Goal: Transaction & Acquisition: Book appointment/travel/reservation

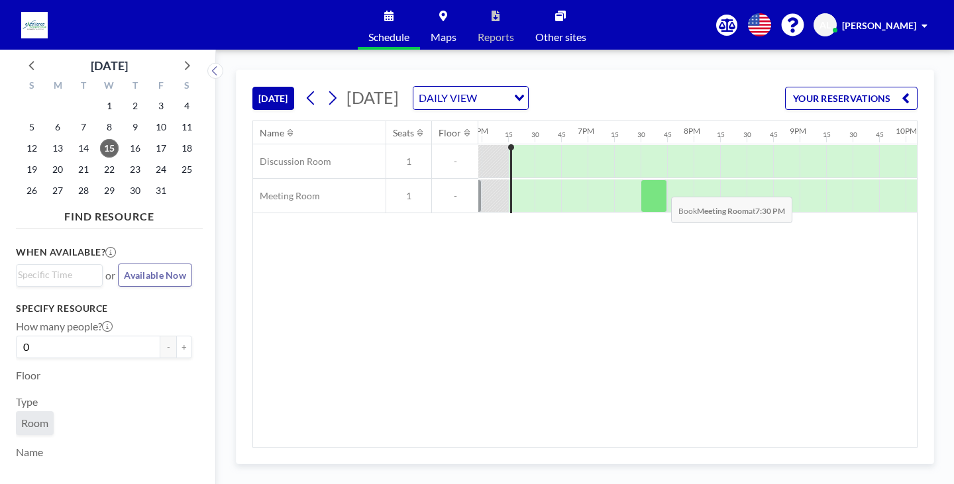
scroll to position [0, 1908]
click at [333, 95] on icon at bounding box center [332, 98] width 13 height 20
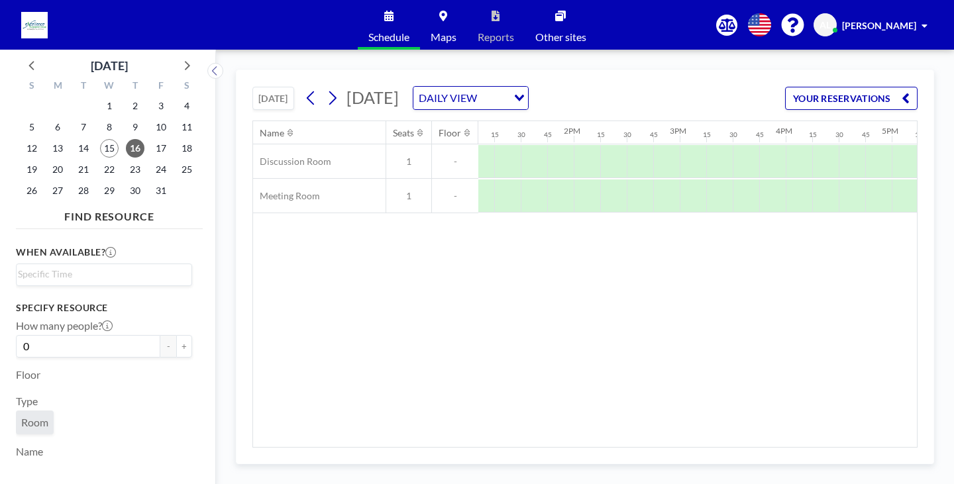
scroll to position [0, 1392]
click at [574, 166] on div at bounding box center [583, 161] width 27 height 33
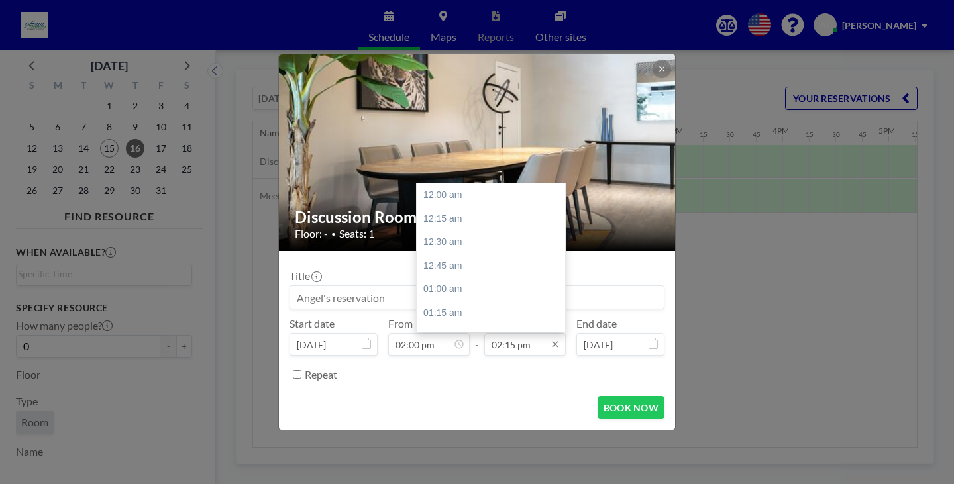
scroll to position [1344, 0]
click at [470, 217] on div "02:30 pm" at bounding box center [494, 219] width 155 height 24
click at [478, 241] on div "03:00 pm" at bounding box center [494, 243] width 155 height 24
type input "03:00 pm"
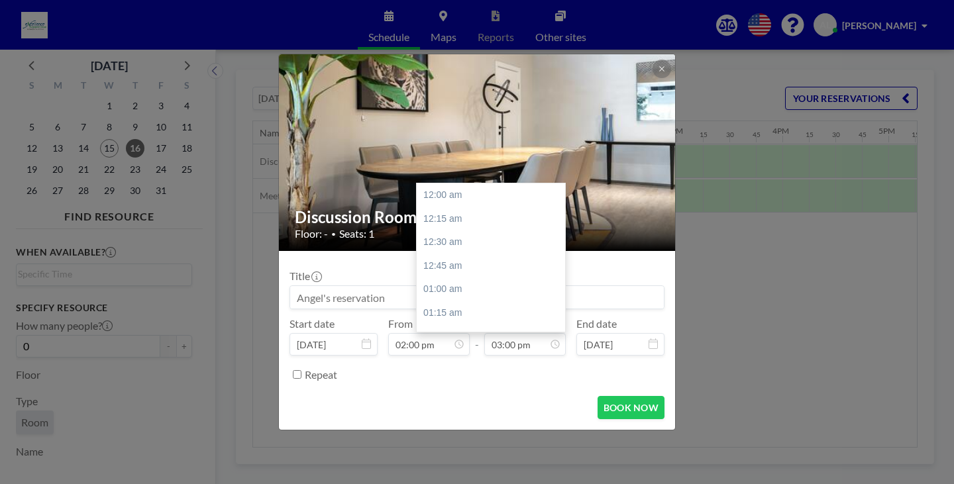
scroll to position [1415, 0]
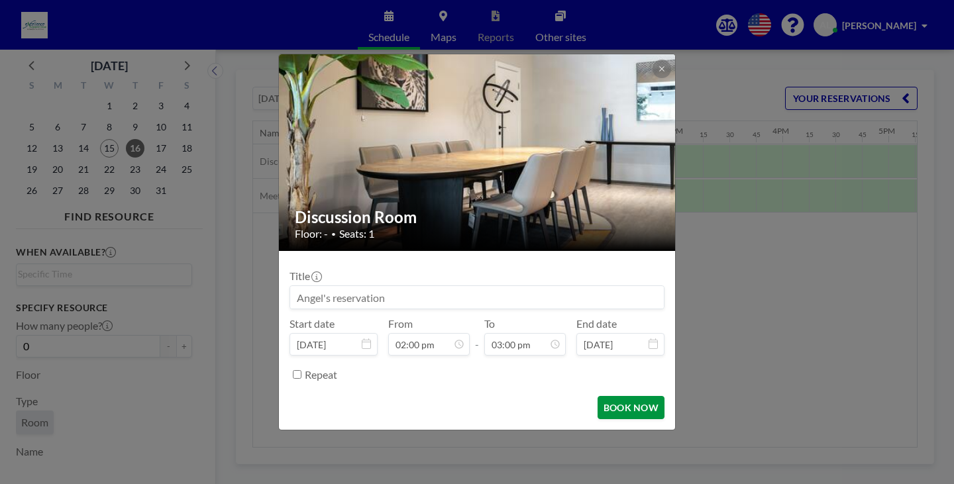
click at [609, 404] on button "BOOK NOW" at bounding box center [631, 407] width 67 height 23
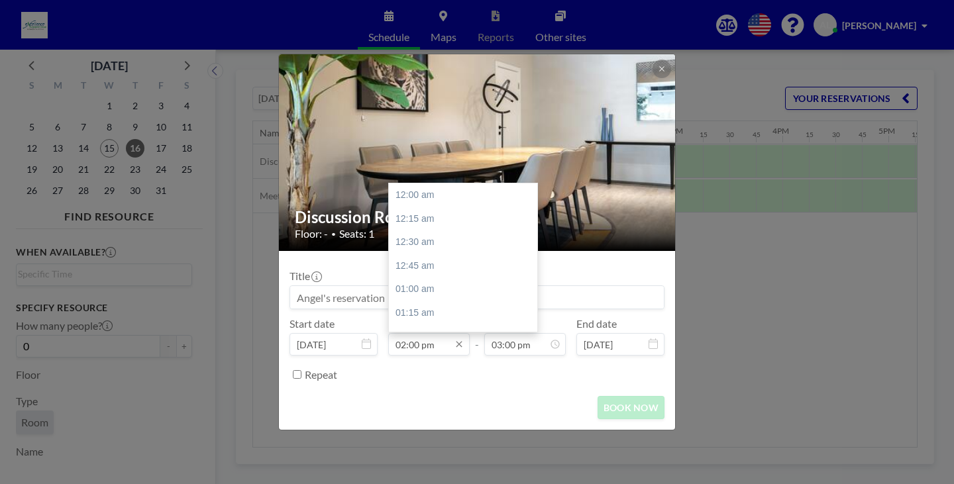
scroll to position [1321, 0]
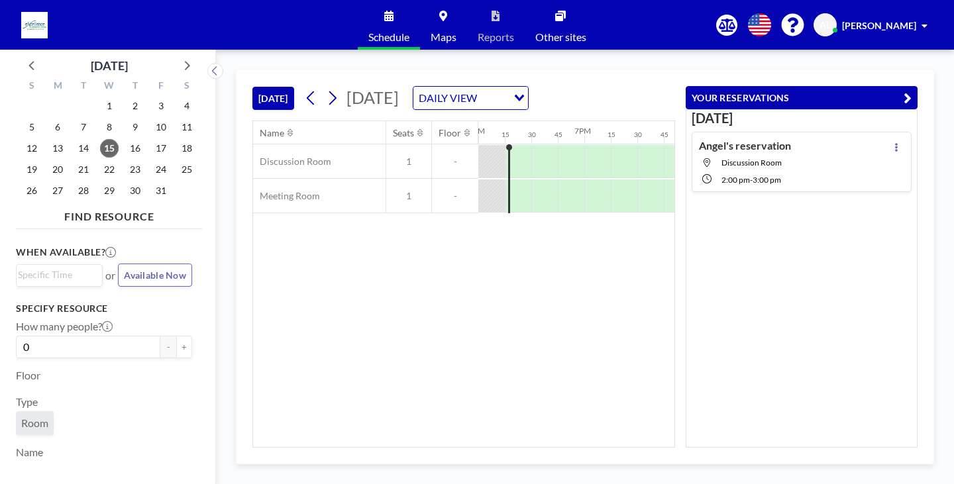
scroll to position [0, 2350]
click at [330, 105] on icon at bounding box center [332, 98] width 13 height 20
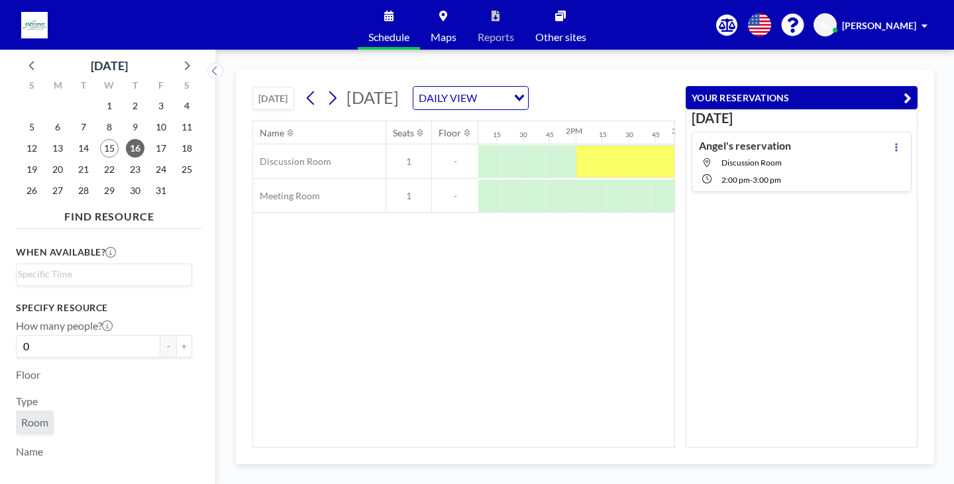
scroll to position [0, 1423]
